Goal: Task Accomplishment & Management: Complete application form

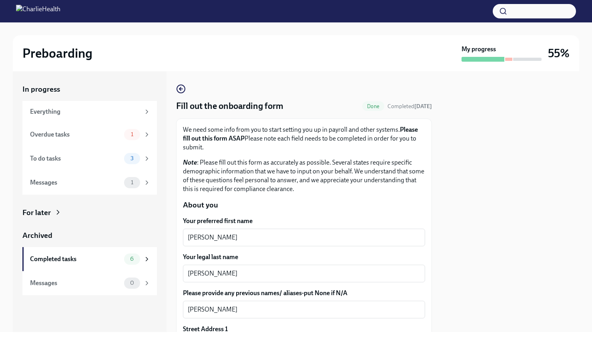
scroll to position [30, 0]
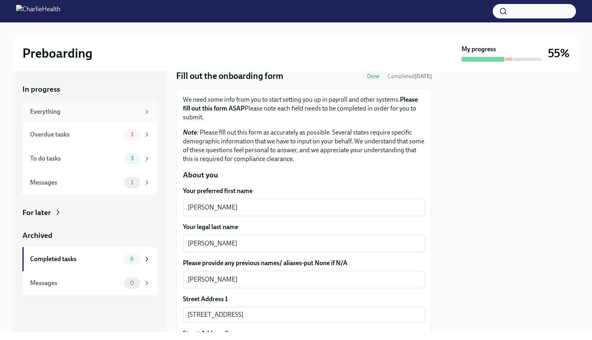
click at [96, 111] on div "Everything" at bounding box center [85, 111] width 110 height 9
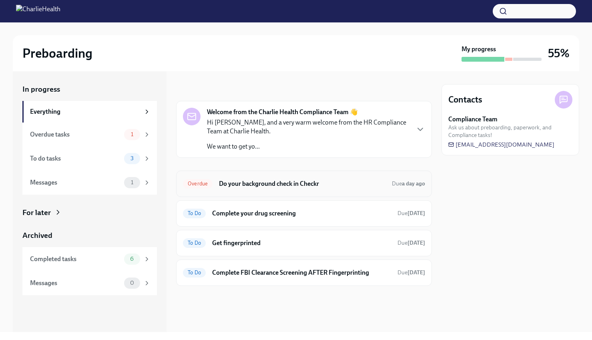
click at [258, 190] on div "Overdue Do your background check in Checkr Due a day ago" at bounding box center [304, 183] width 256 height 26
click at [257, 186] on h6 "Do your background check in Checkr" at bounding box center [302, 183] width 166 height 9
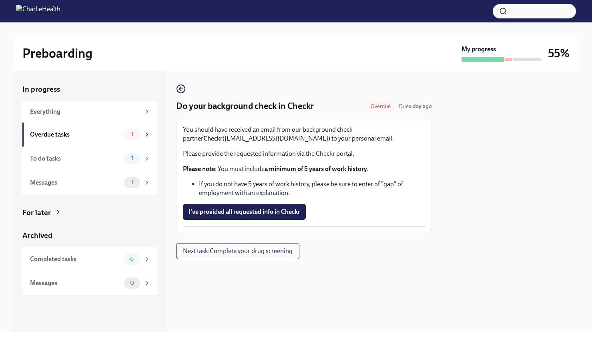
click at [250, 212] on span "I've provided all requested info in Checkr" at bounding box center [244, 212] width 112 height 8
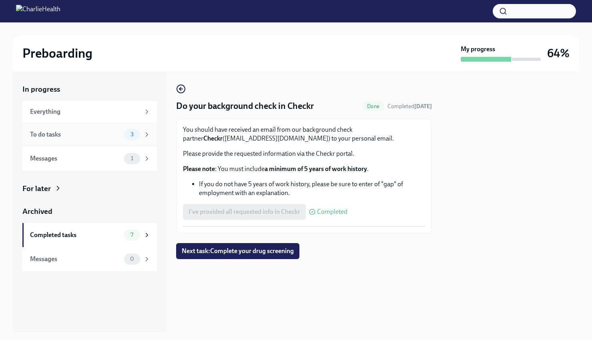
click at [48, 131] on div "To do tasks" at bounding box center [75, 134] width 91 height 9
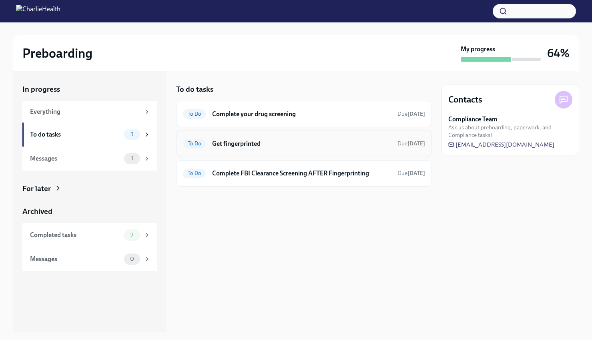
click at [252, 145] on h6 "Get fingerprinted" at bounding box center [301, 143] width 179 height 9
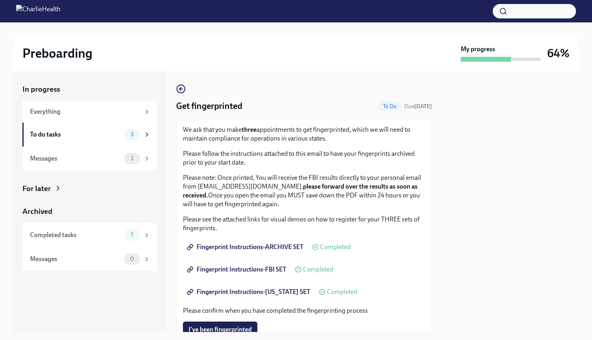
click at [240, 328] on span "I've been fingerprinted" at bounding box center [219, 329] width 63 height 8
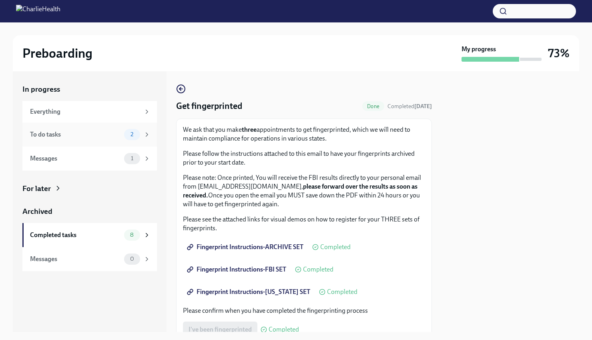
click at [65, 129] on div "To do tasks 2" at bounding box center [90, 134] width 120 height 11
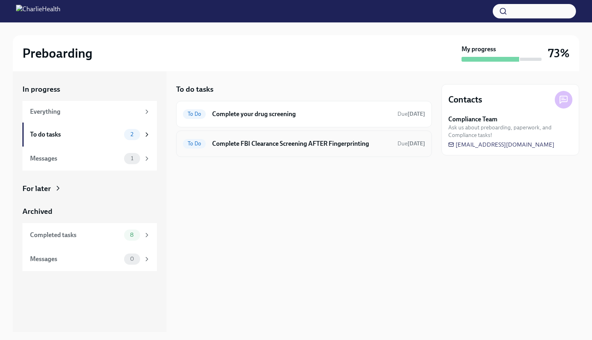
click at [279, 147] on h6 "Complete FBI Clearance Screening AFTER Fingerprinting" at bounding box center [301, 143] width 179 height 9
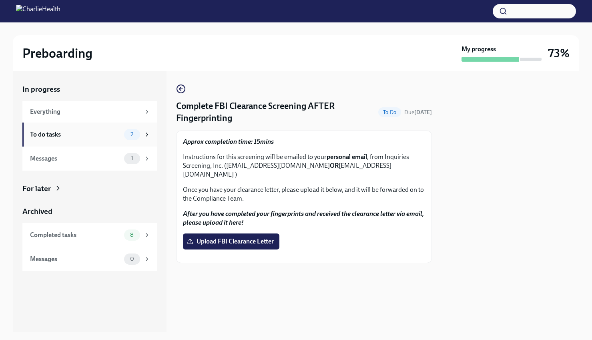
click at [78, 134] on div "To do tasks" at bounding box center [75, 134] width 91 height 9
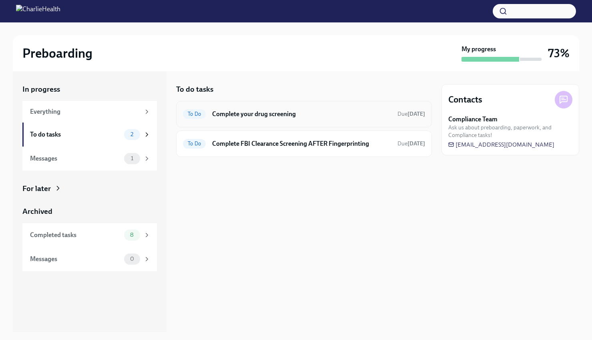
click at [276, 118] on h6 "Complete your drug screening" at bounding box center [301, 114] width 179 height 9
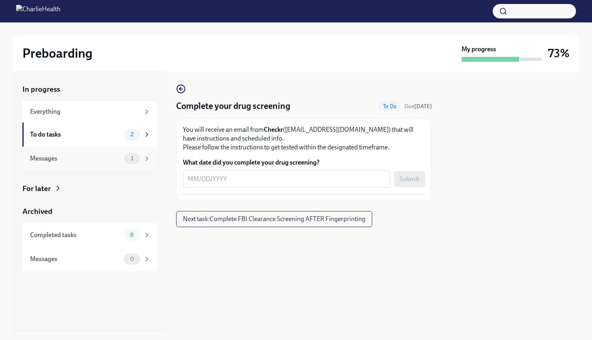
click at [78, 163] on div "Messages 1" at bounding box center [90, 158] width 120 height 11
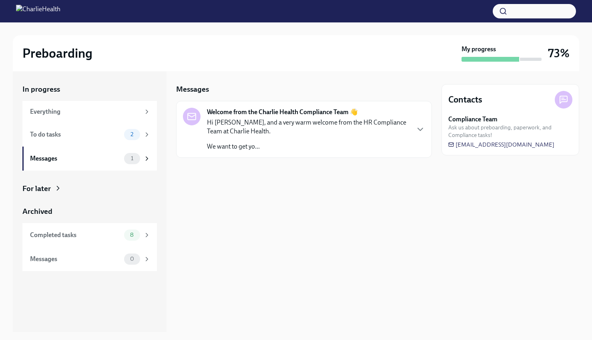
click at [238, 135] on p "Hi [PERSON_NAME], and a very warm welcome from the HR Compliance Team at Charli…" at bounding box center [308, 127] width 202 height 18
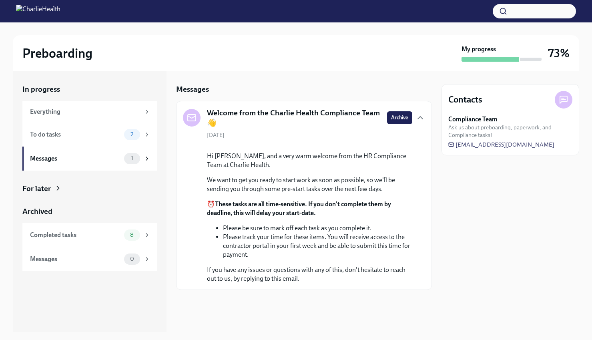
scroll to position [42, 0]
click at [56, 53] on h2 "Preboarding" at bounding box center [57, 53] width 70 height 16
click at [66, 25] on div at bounding box center [296, 28] width 566 height 13
click at [110, 229] on div "Completed tasks 8" at bounding box center [89, 235] width 134 height 24
